Goal: Task Accomplishment & Management: Use online tool/utility

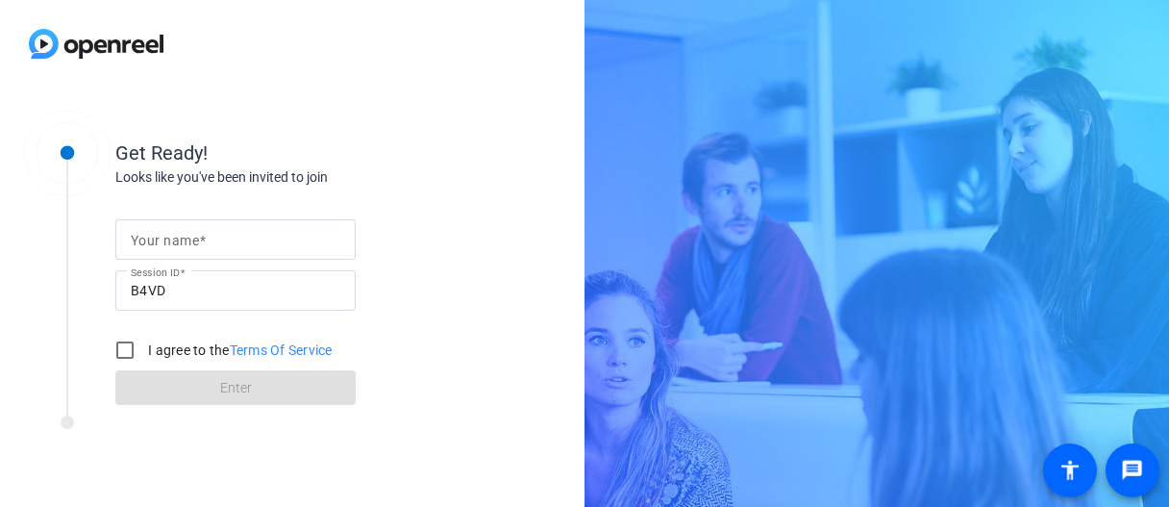
click at [253, 239] on input "Your name" at bounding box center [236, 239] width 210 height 23
type input "[PERSON_NAME]"
click at [121, 354] on input "I agree to the Terms Of Service" at bounding box center [125, 350] width 38 height 38
checkbox input "true"
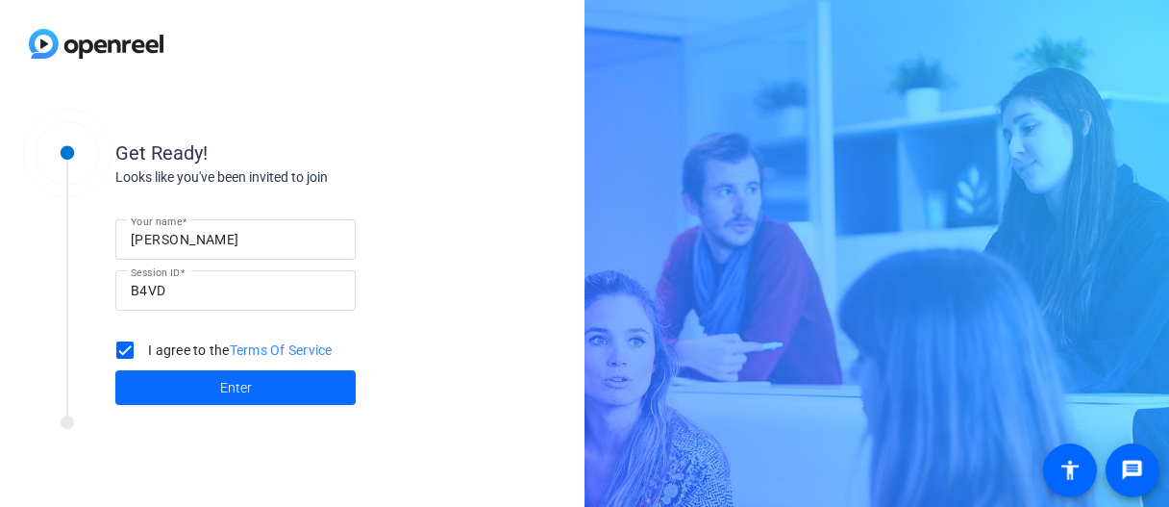
click at [216, 392] on span at bounding box center [235, 387] width 240 height 46
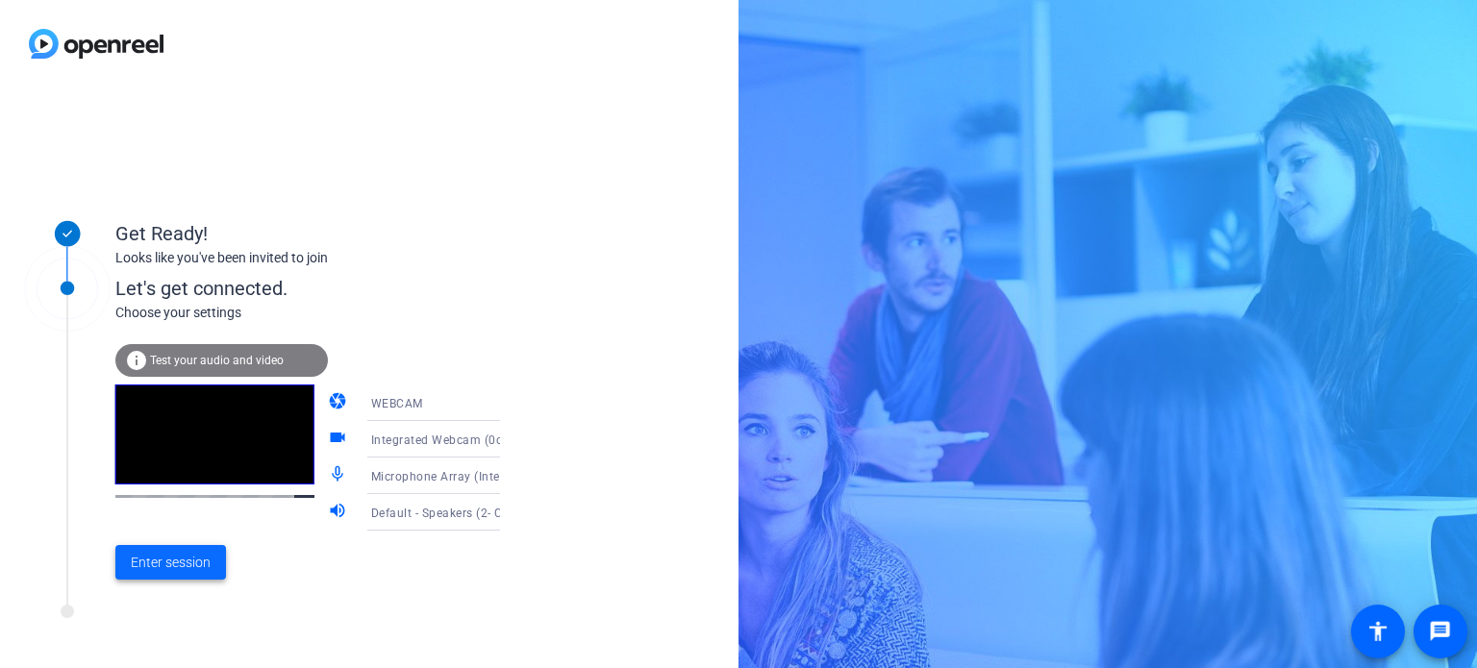
click at [169, 506] on span "Enter session" at bounding box center [171, 563] width 80 height 20
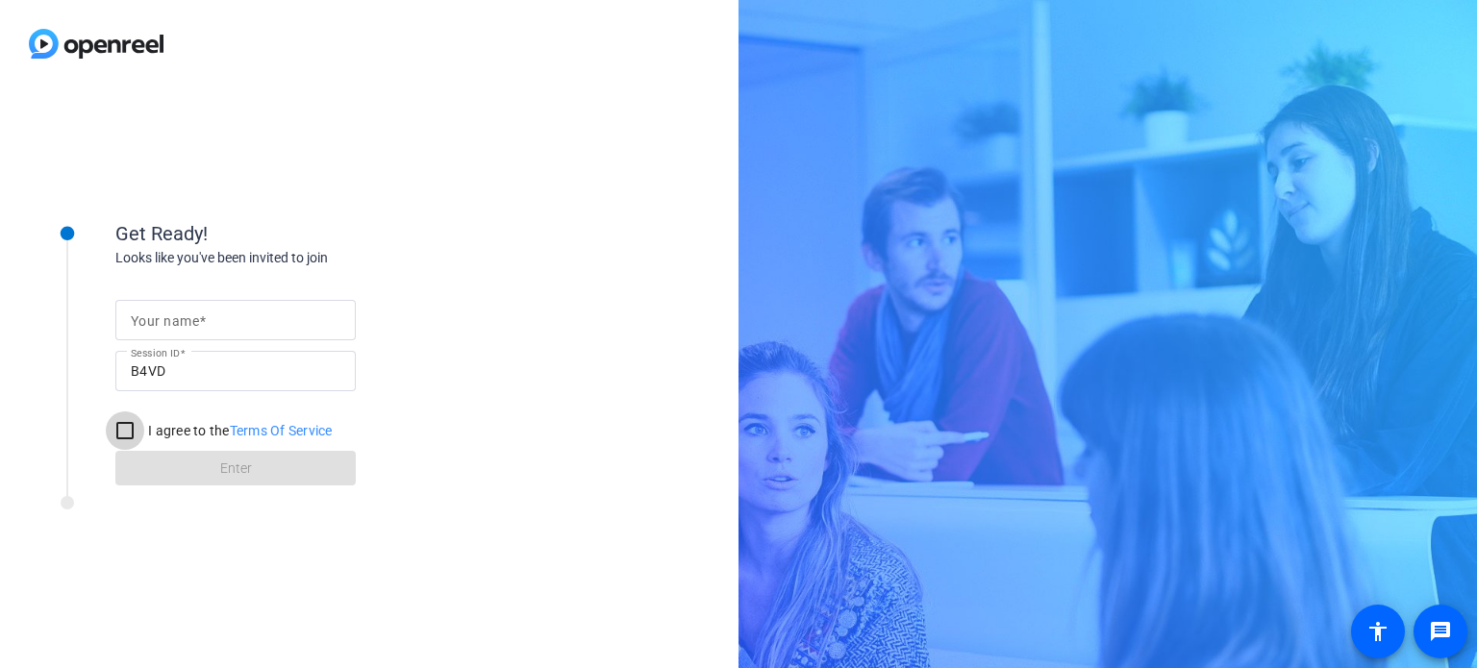
click at [119, 427] on input "I agree to the Terms Of Service" at bounding box center [125, 431] width 38 height 38
checkbox input "true"
click at [154, 313] on mat-label "Your name" at bounding box center [165, 320] width 68 height 15
click at [154, 312] on input "Your name" at bounding box center [236, 320] width 210 height 23
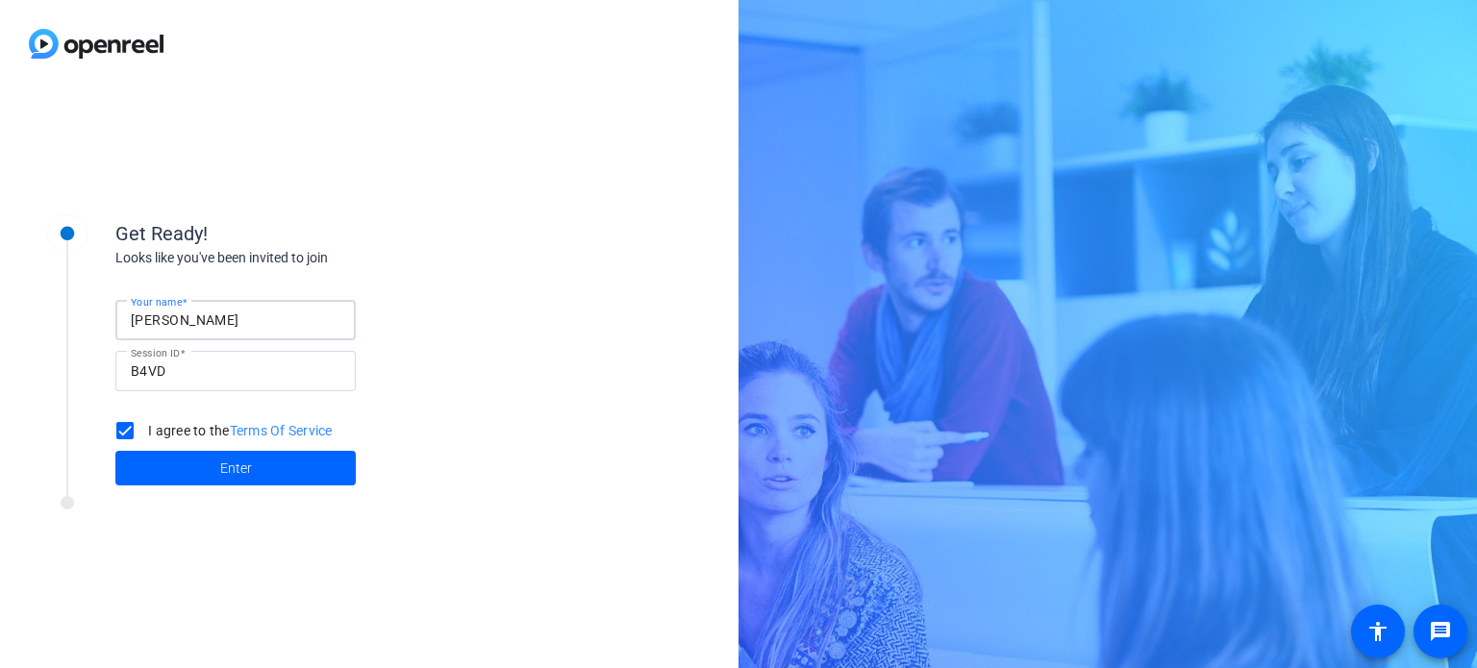
type input "[PERSON_NAME]"
click at [248, 470] on span "Enter" at bounding box center [236, 469] width 32 height 20
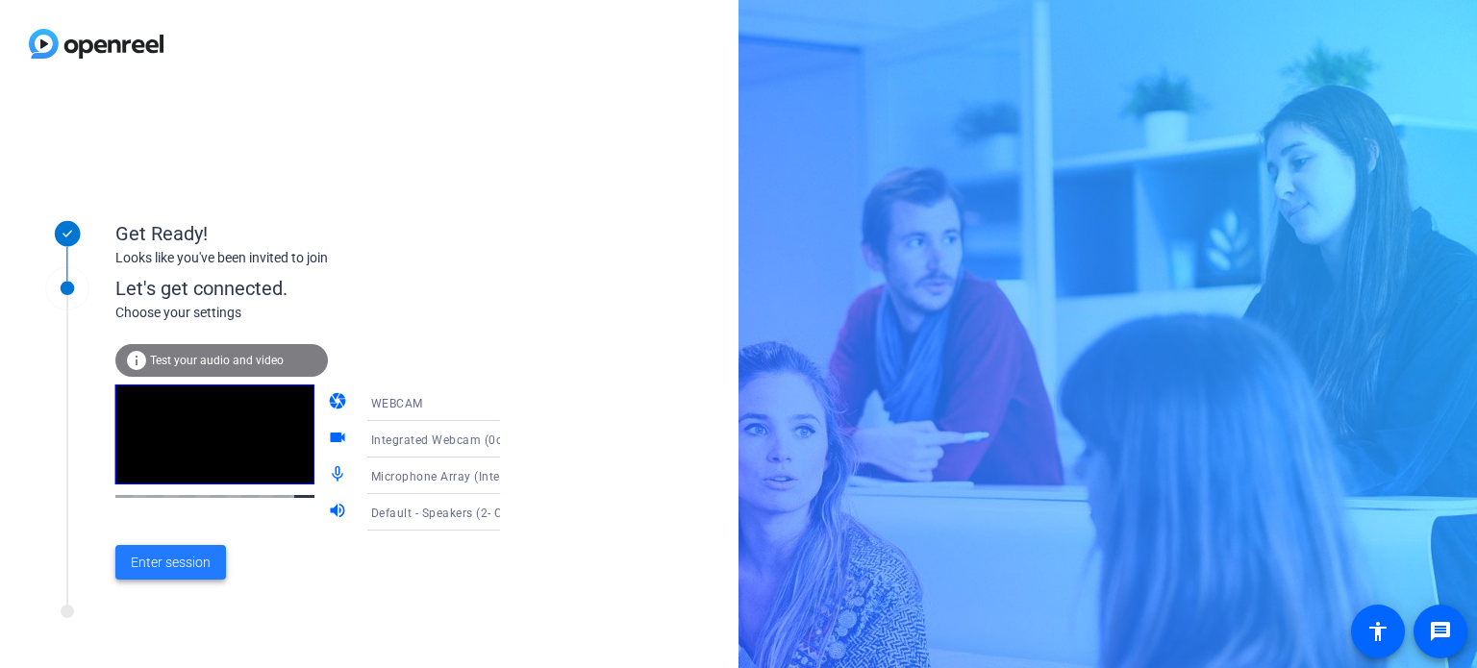
click at [168, 565] on span "Enter session" at bounding box center [171, 563] width 80 height 20
